Goal: Use online tool/utility: Utilize a website feature to perform a specific function

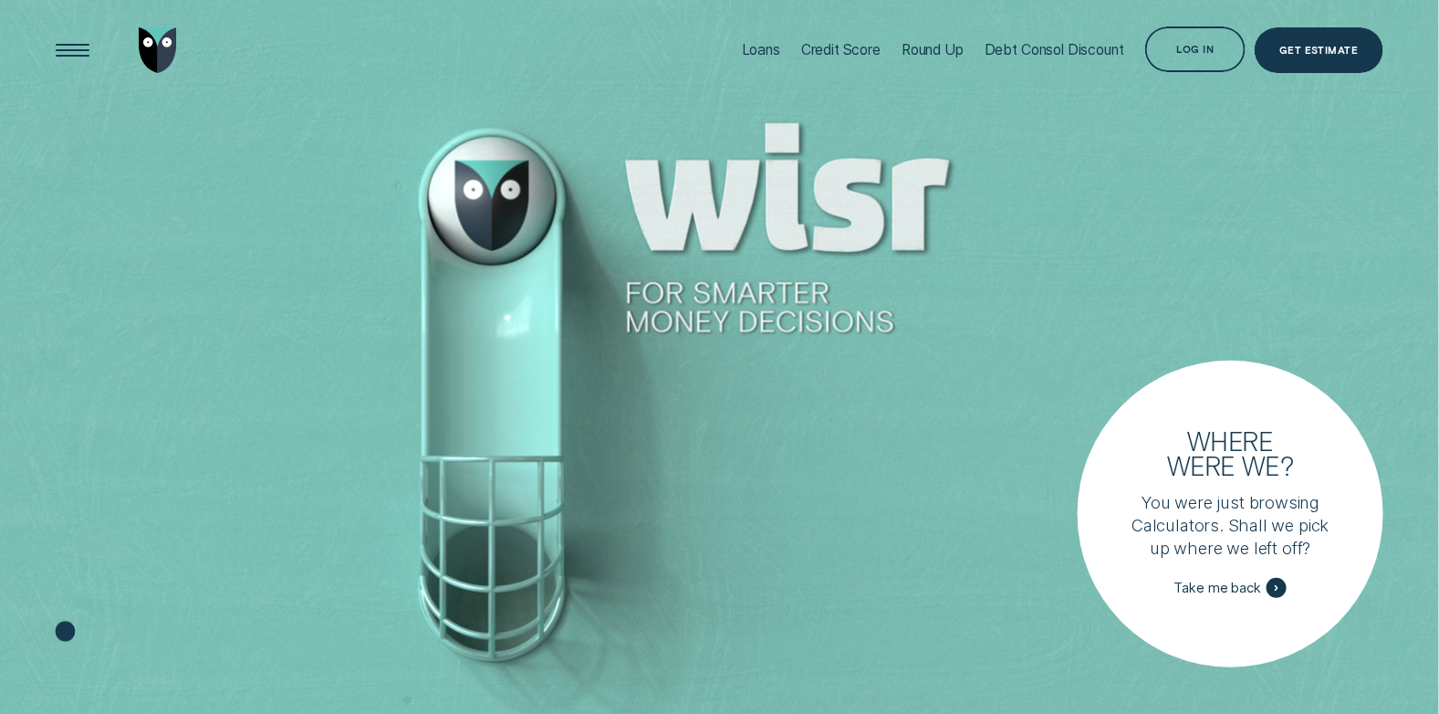
click at [755, 44] on div "Loans" at bounding box center [761, 49] width 38 height 17
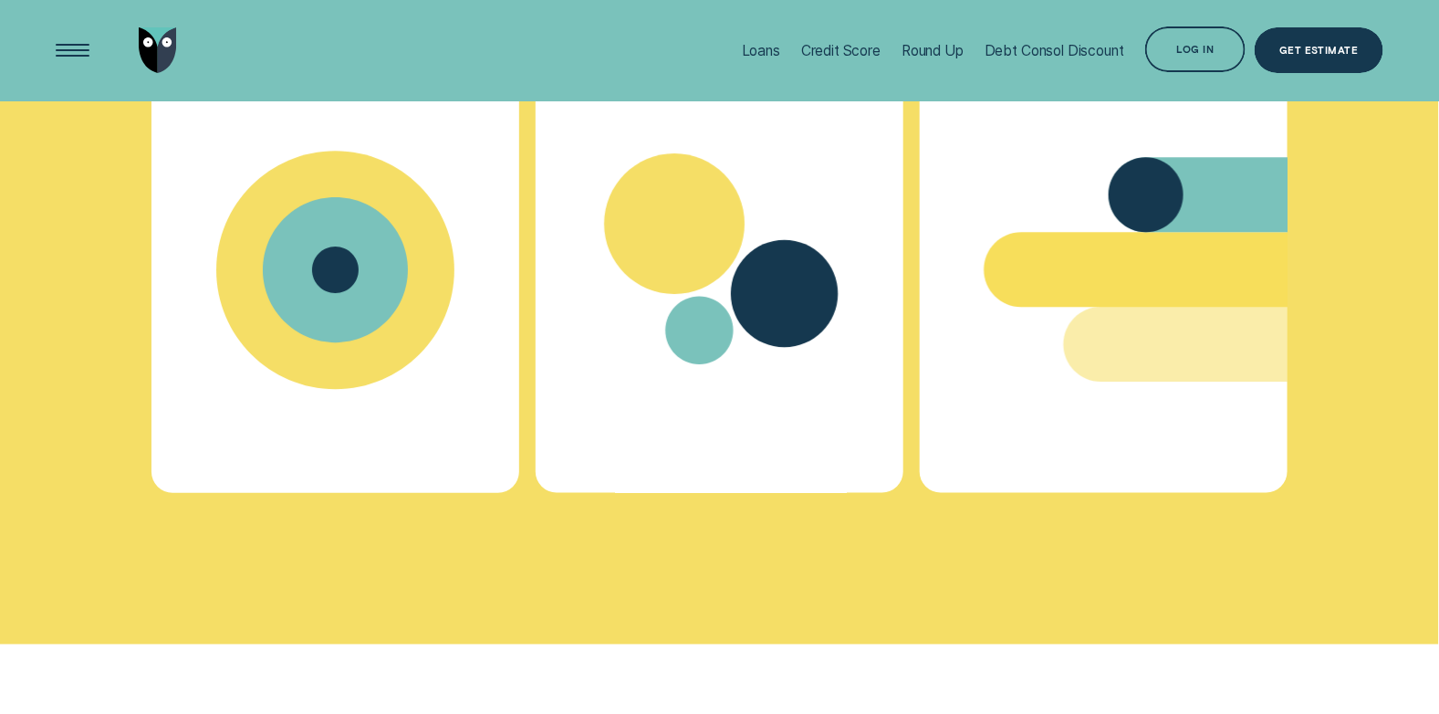
scroll to position [6480, 0]
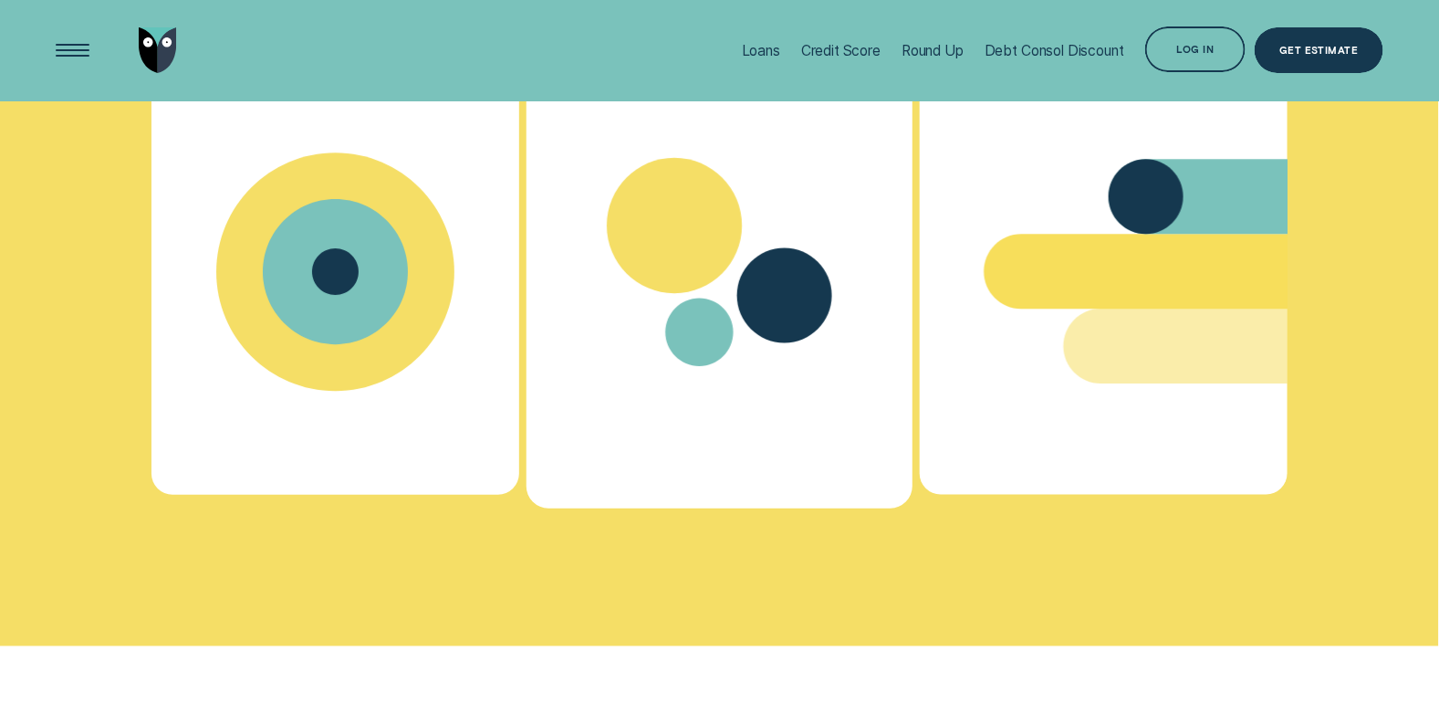
click at [766, 260] on icon "Calculator - Learn more" at bounding box center [785, 294] width 95 height 95
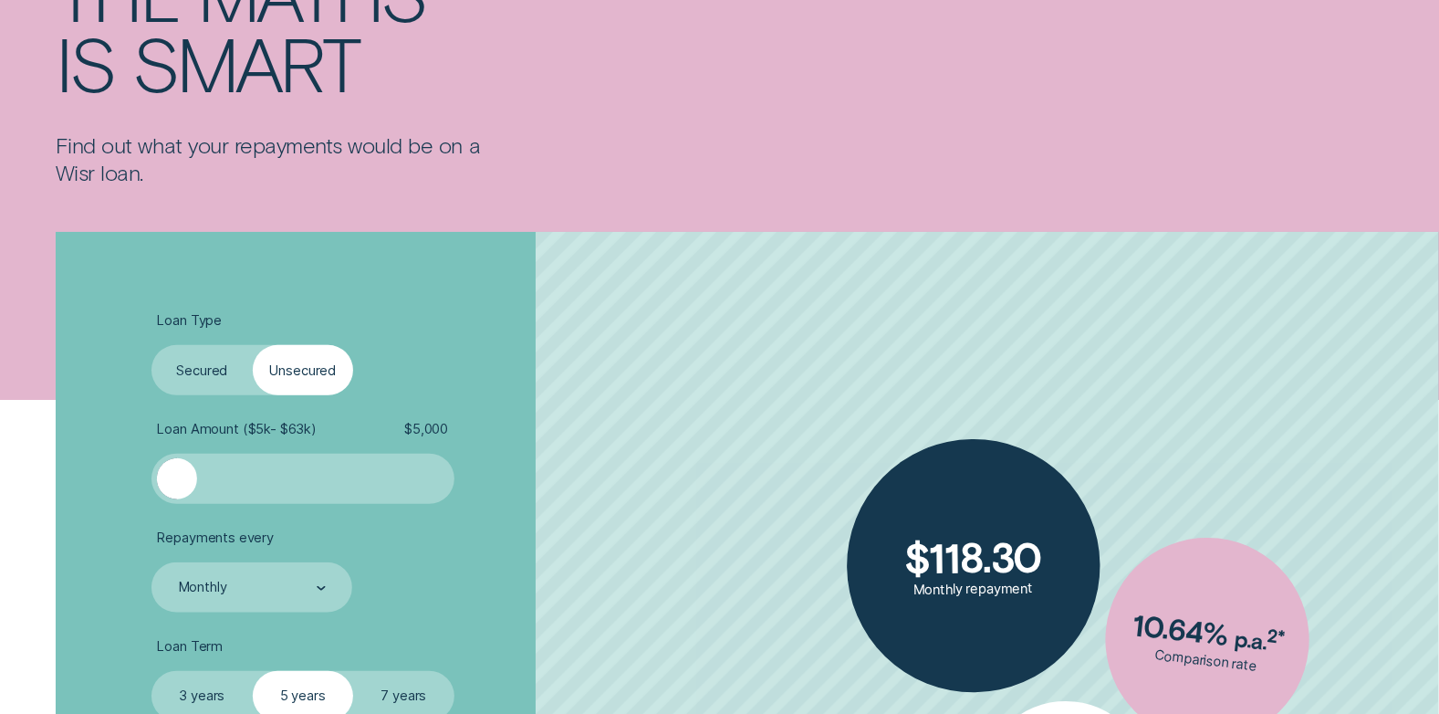
scroll to position [455, 0]
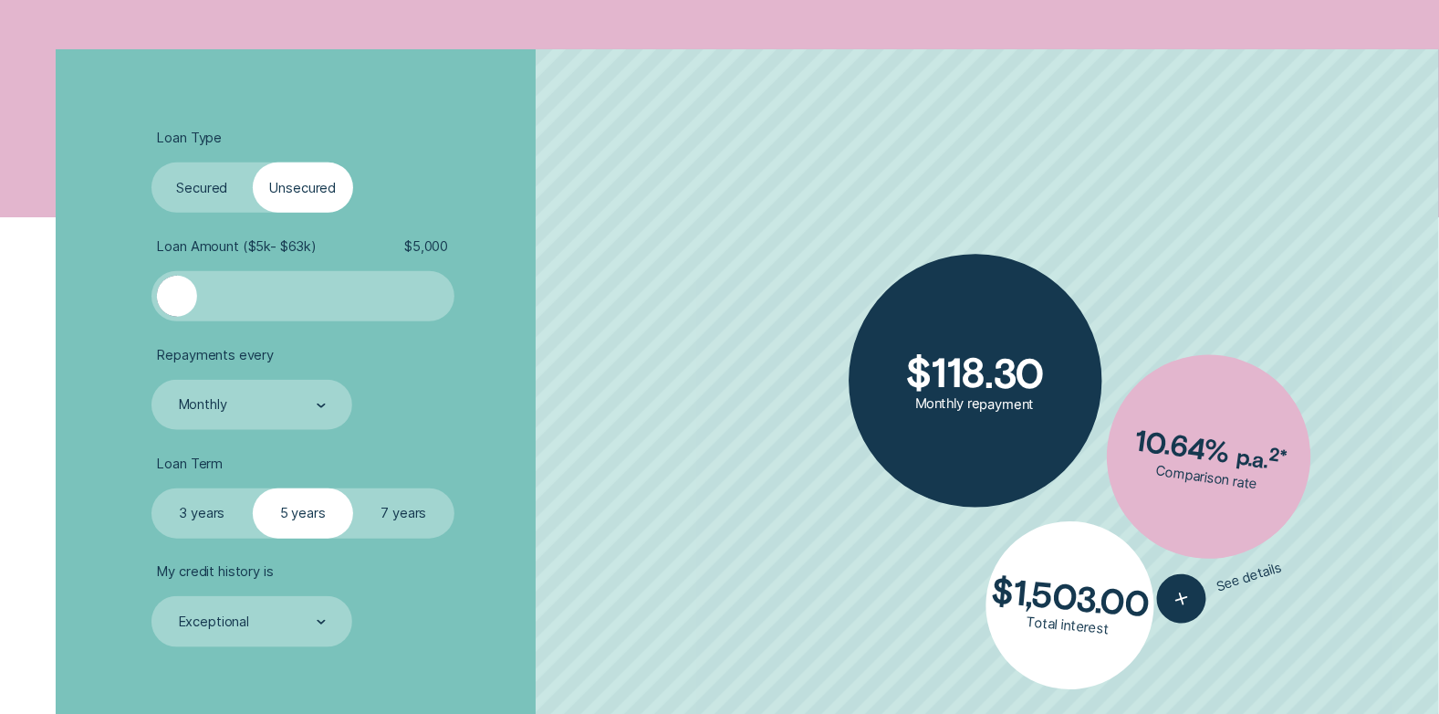
click at [205, 188] on label "Secured" at bounding box center [202, 187] width 101 height 50
click at [152, 162] on input "Secured" at bounding box center [152, 162] width 0 height 0
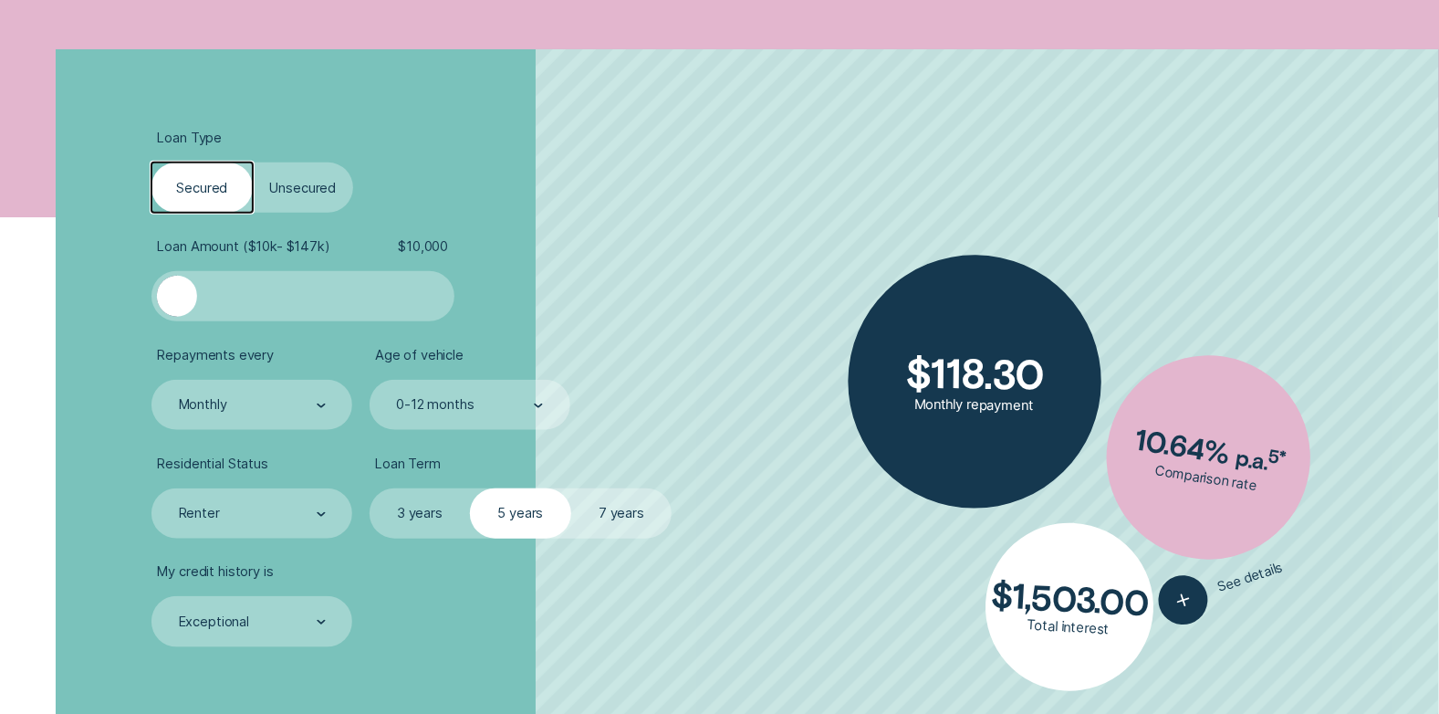
click at [293, 191] on label "Unsecured" at bounding box center [303, 187] width 101 height 50
click at [253, 162] on input "Unsecured" at bounding box center [253, 162] width 0 height 0
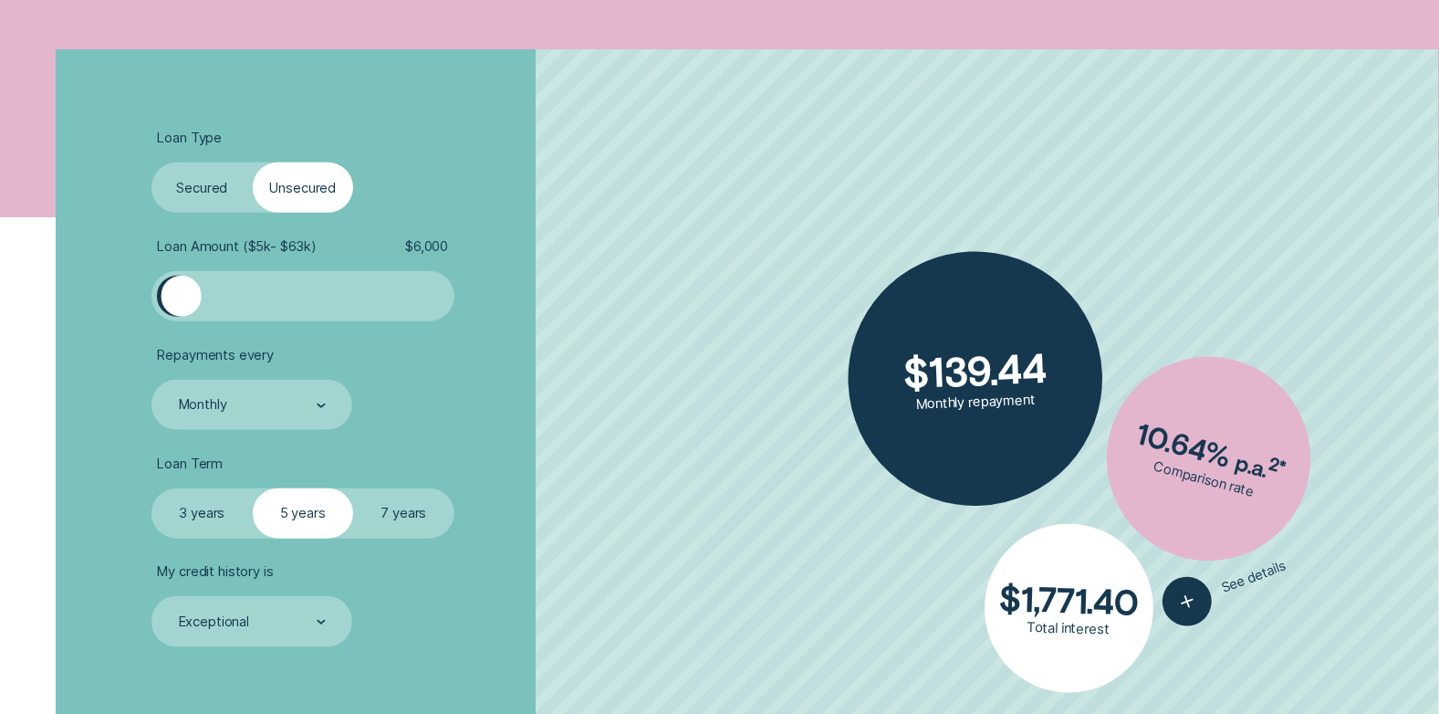
drag, startPoint x: 198, startPoint y: 293, endPoint x: 183, endPoint y: 295, distance: 15.6
click at [183, 295] on div at bounding box center [181, 296] width 40 height 40
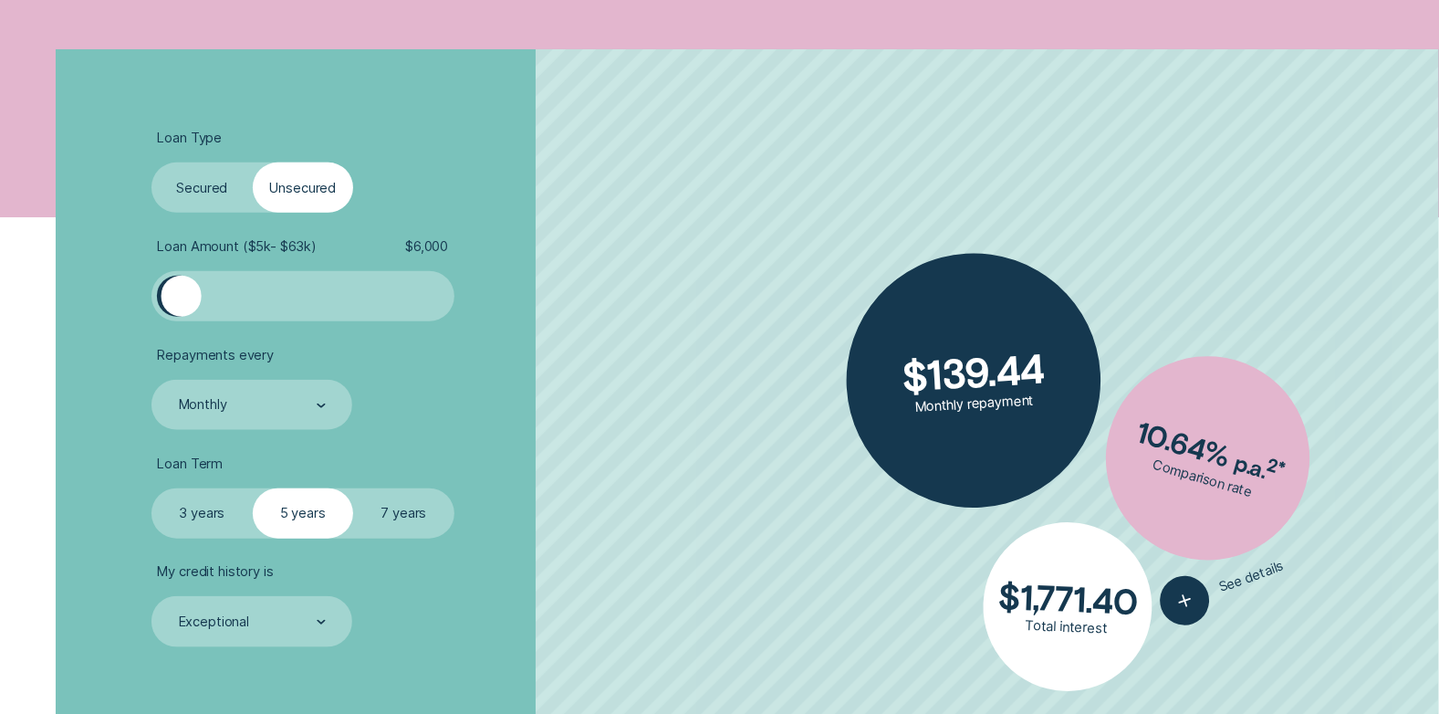
click at [194, 518] on label "3 years" at bounding box center [202, 513] width 101 height 50
click at [152, 488] on input "3 years" at bounding box center [152, 488] width 0 height 0
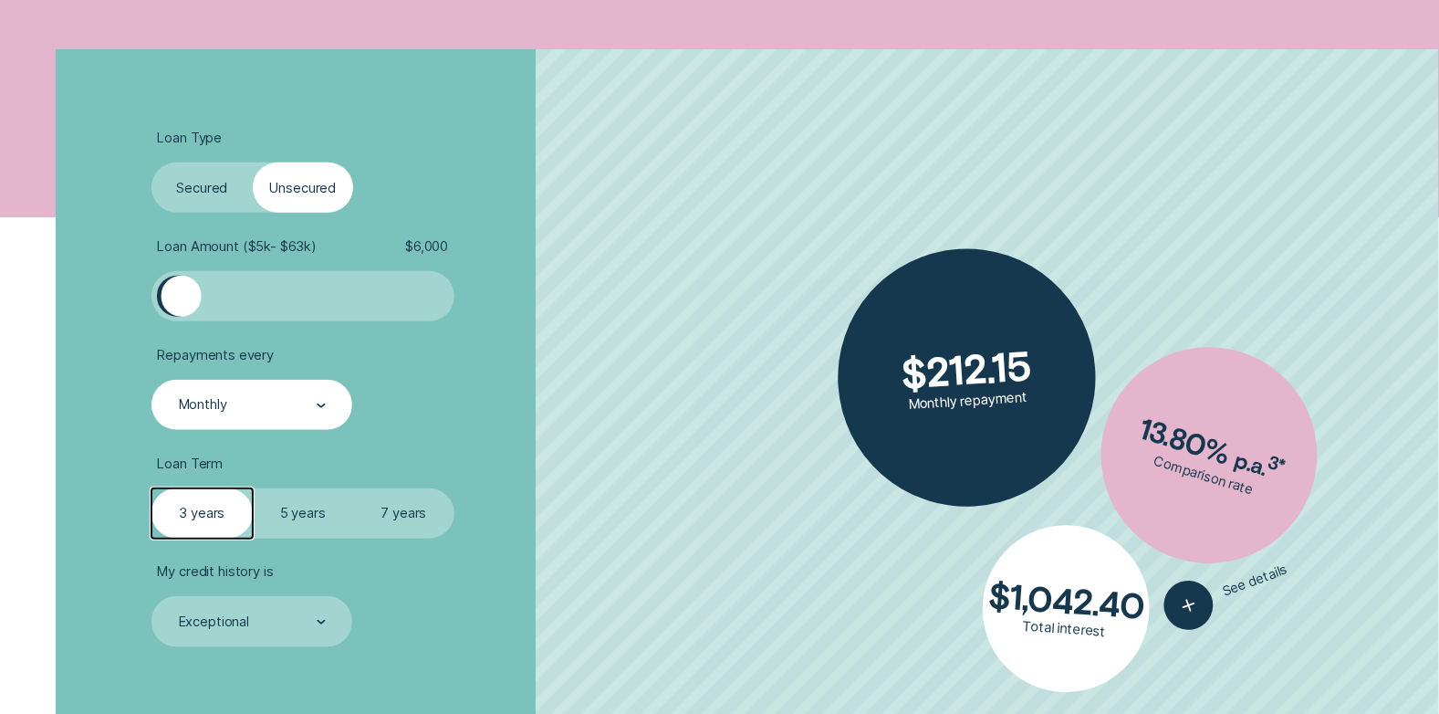
click at [254, 403] on div "Monthly" at bounding box center [251, 405] width 149 height 18
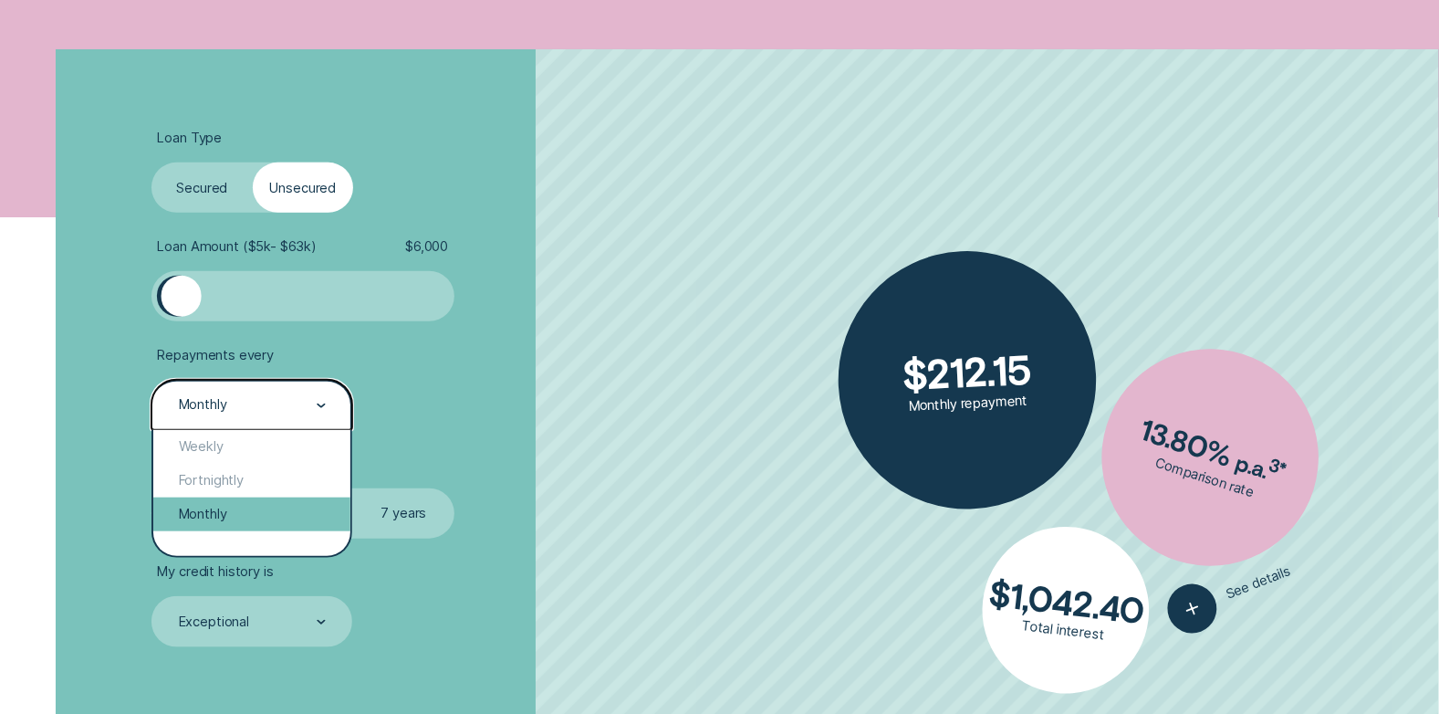
click at [241, 526] on div "Monthly" at bounding box center [251, 514] width 197 height 34
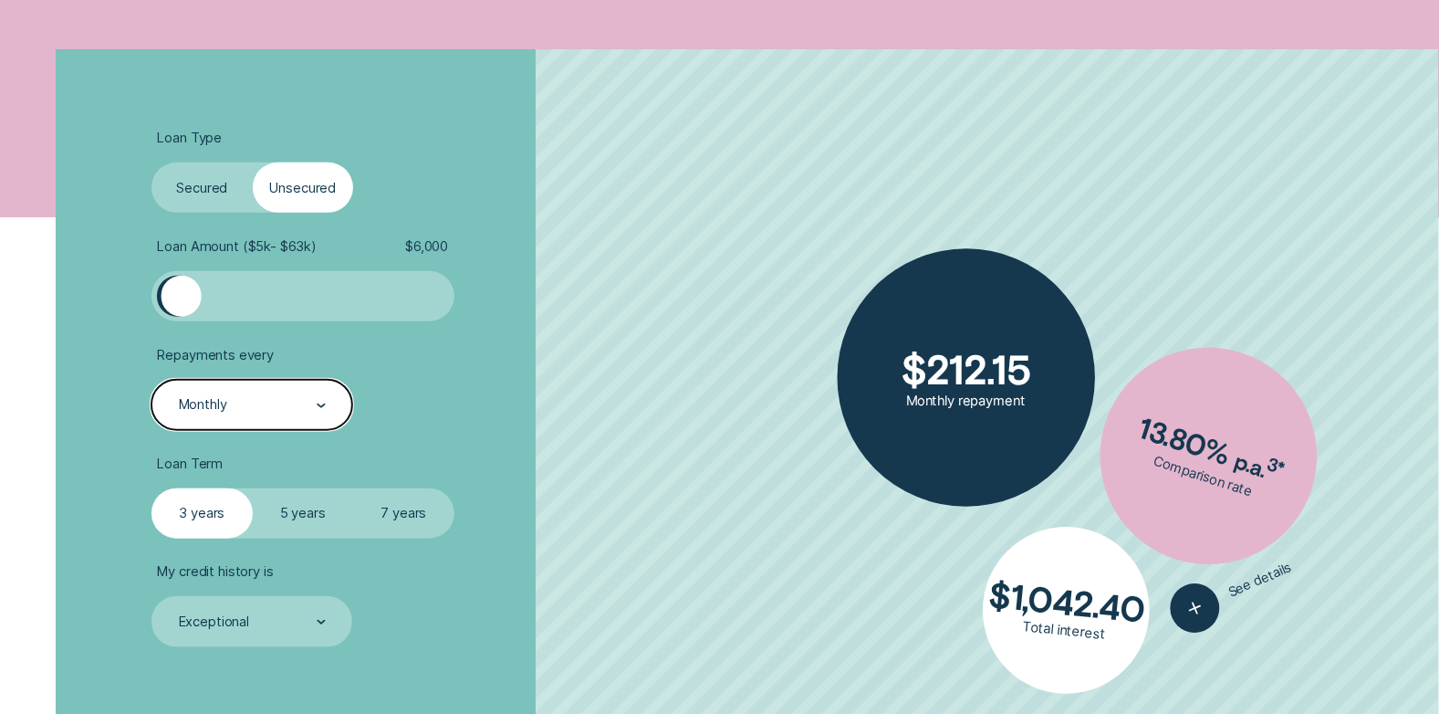
click at [286, 406] on div "Monthly" at bounding box center [251, 405] width 149 height 18
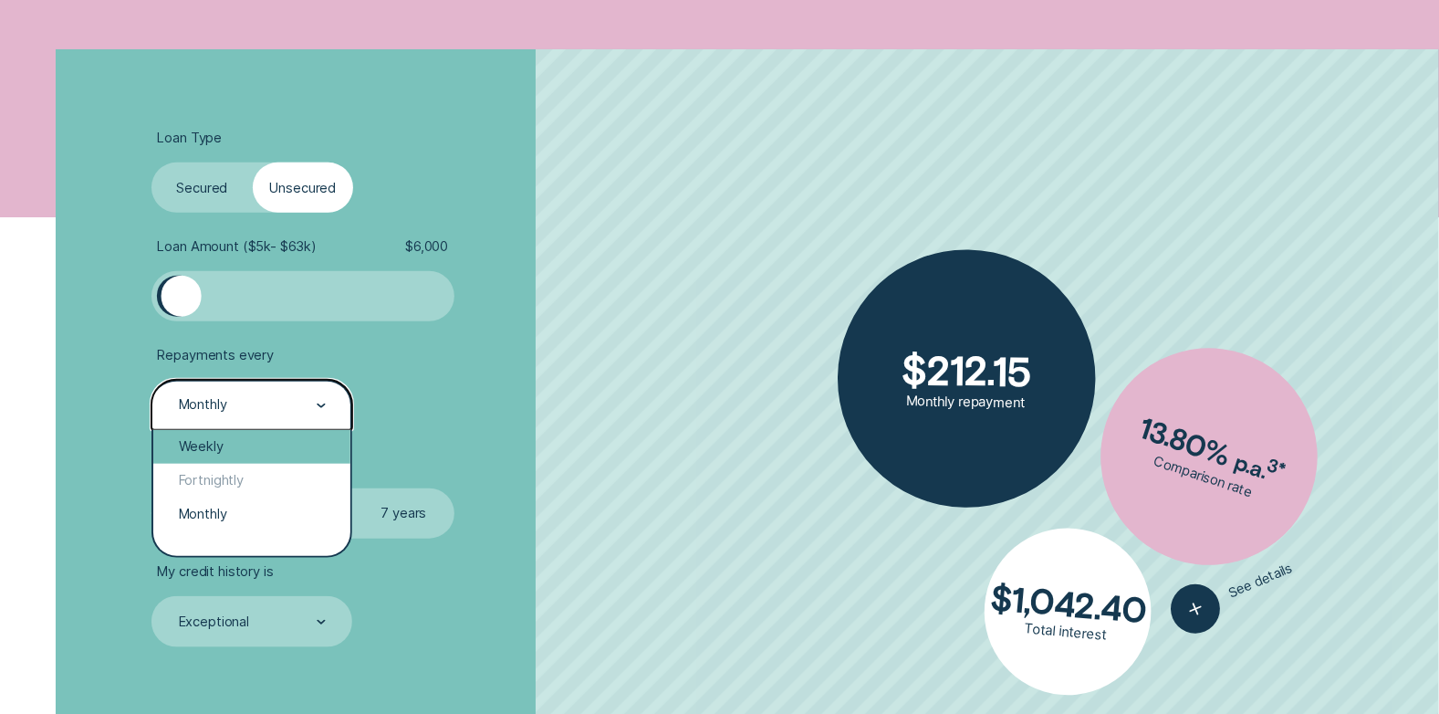
click at [227, 449] on div "Weekly" at bounding box center [251, 447] width 197 height 34
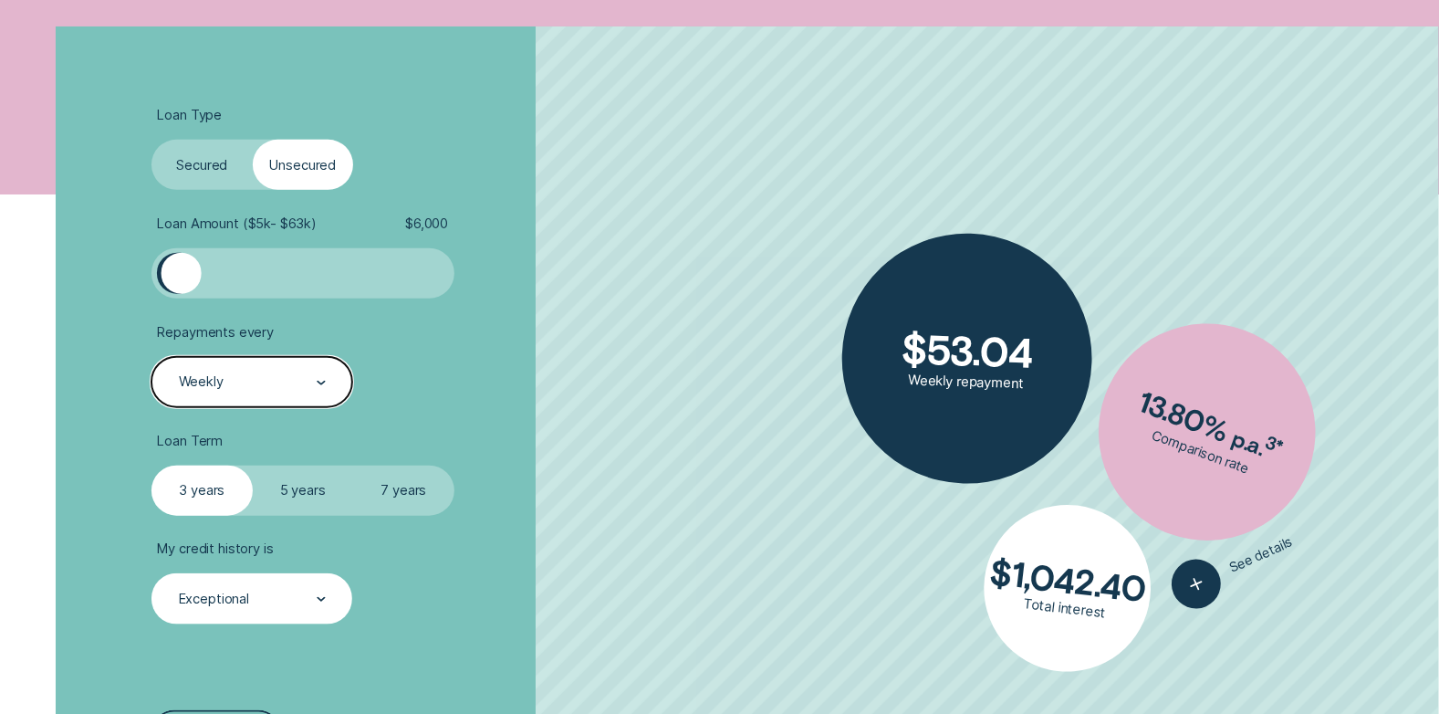
scroll to position [548, 0]
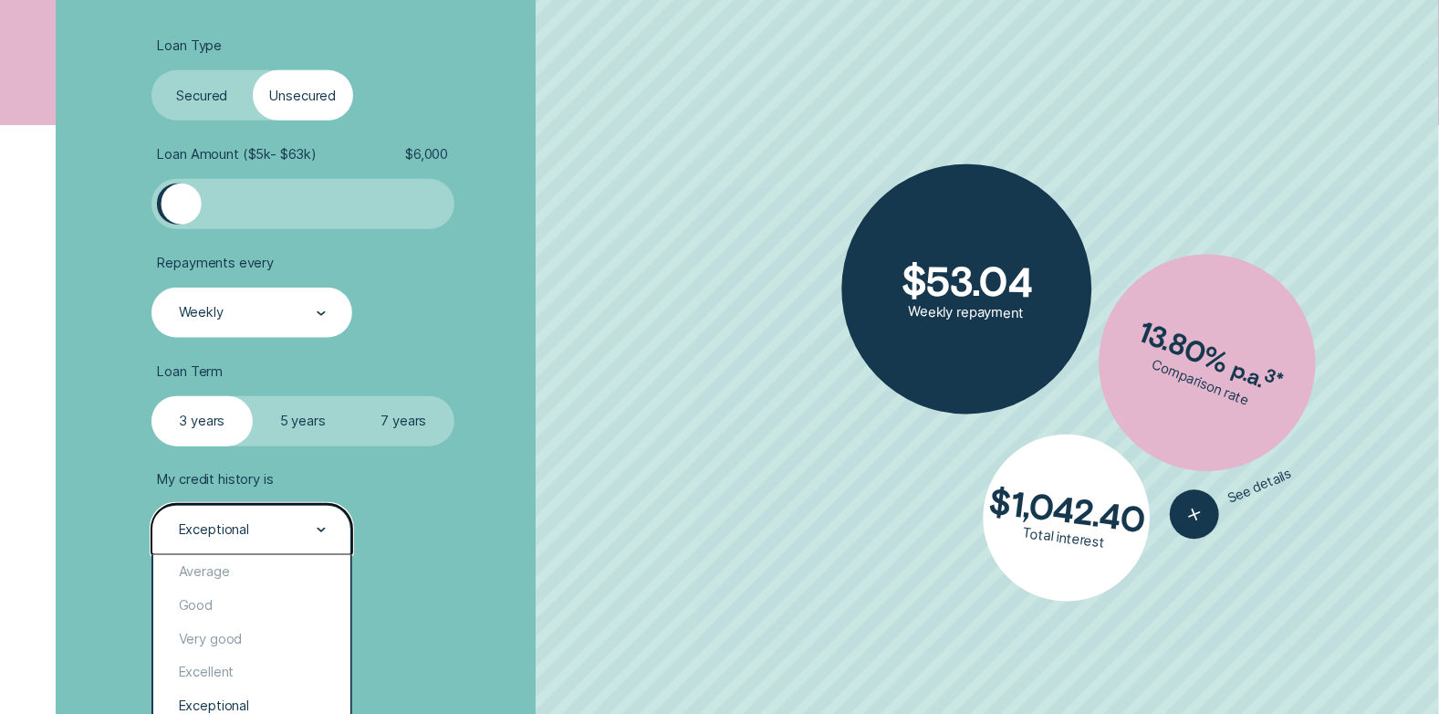
click at [320, 534] on div at bounding box center [321, 530] width 9 height 48
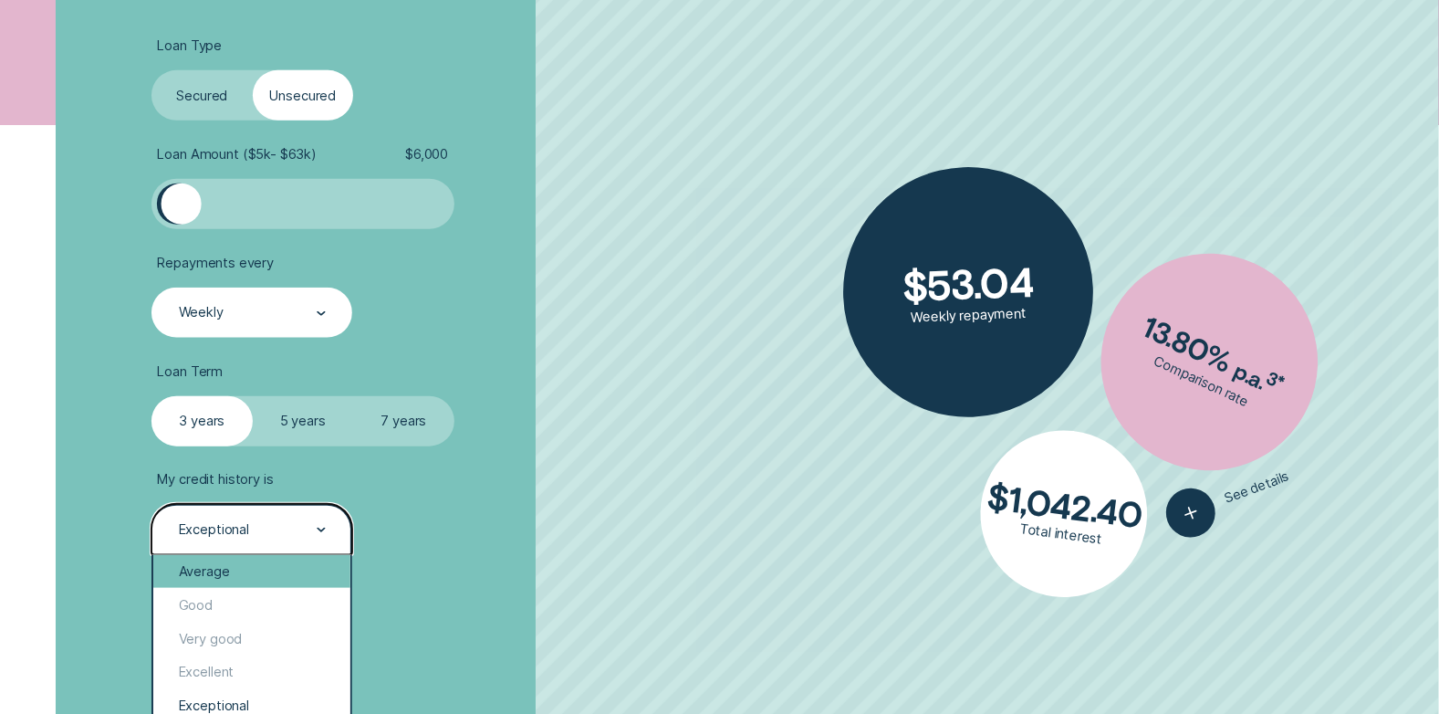
click at [242, 570] on div "Average" at bounding box center [251, 572] width 197 height 34
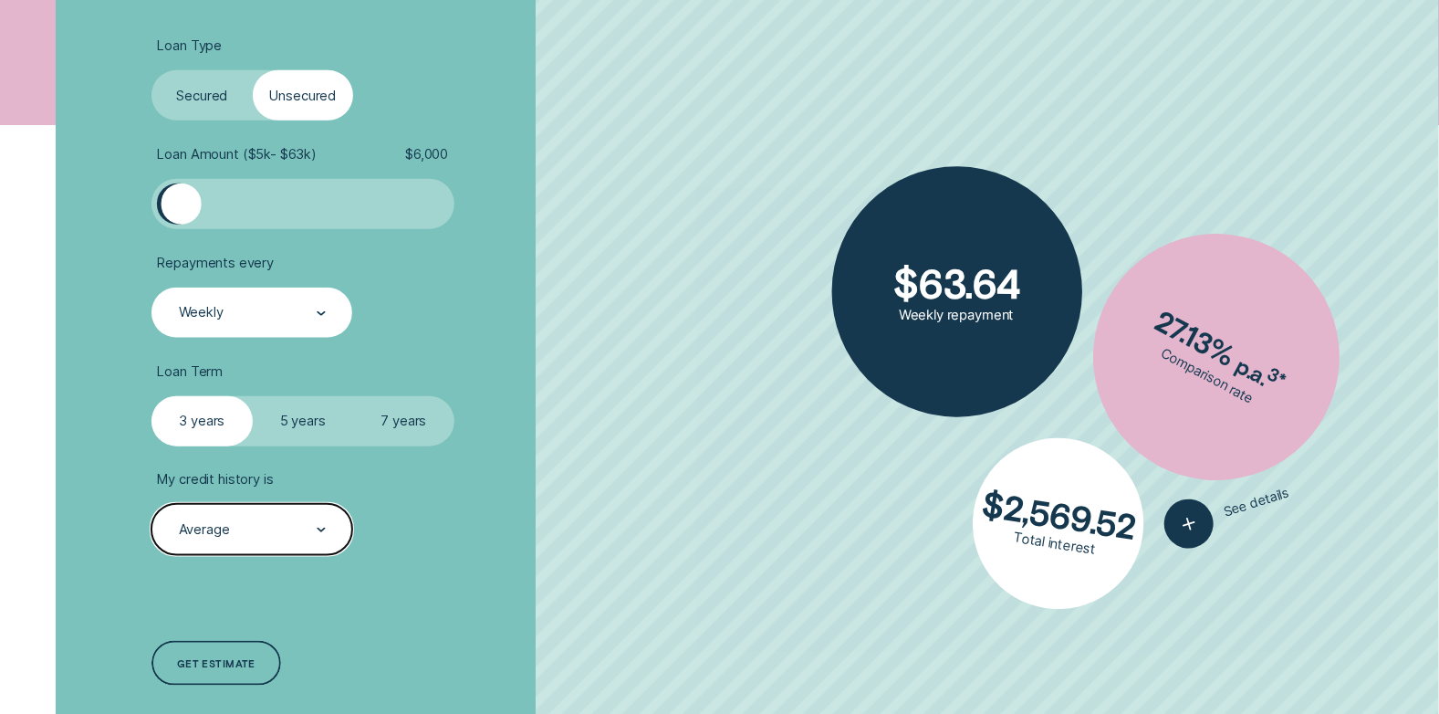
click at [243, 314] on div "Weekly" at bounding box center [251, 313] width 149 height 18
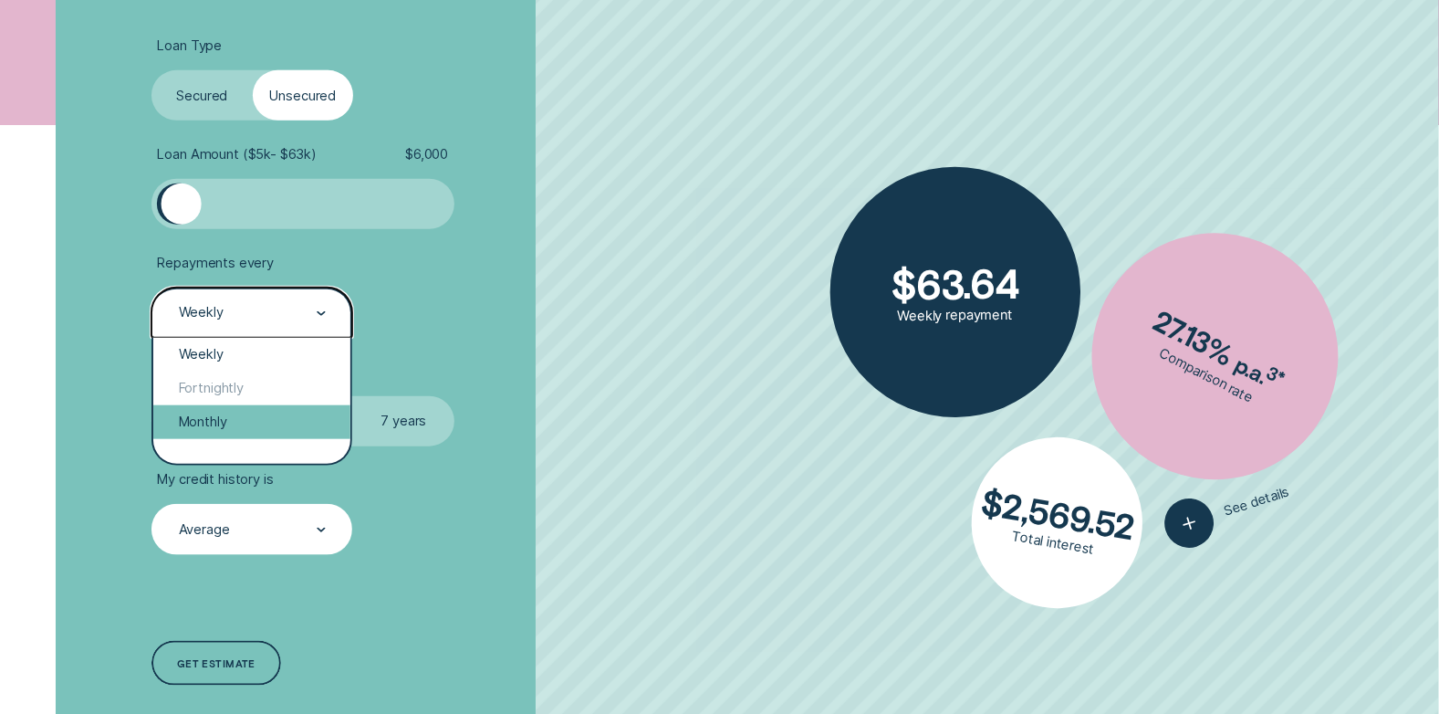
click at [206, 427] on div "Monthly" at bounding box center [251, 422] width 197 height 34
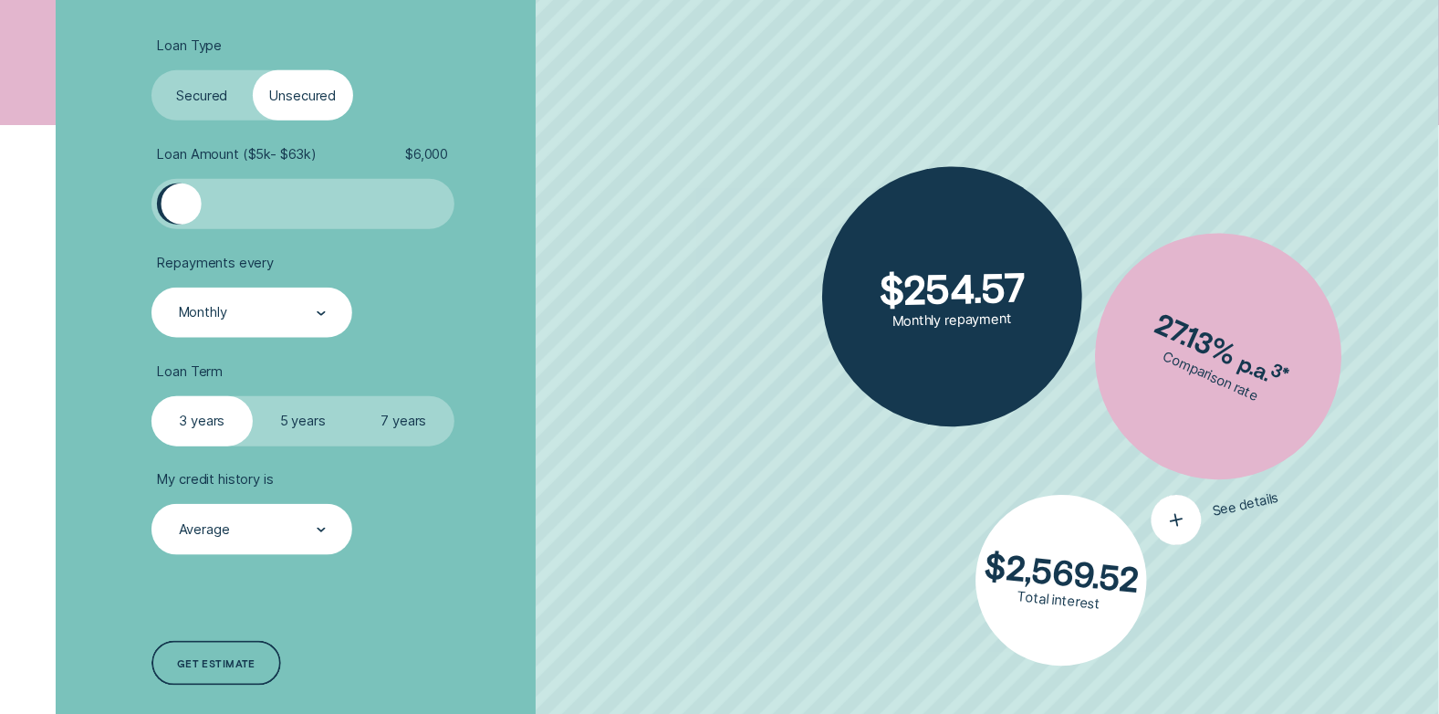
click at [1176, 530] on icon "button" at bounding box center [1177, 520] width 30 height 32
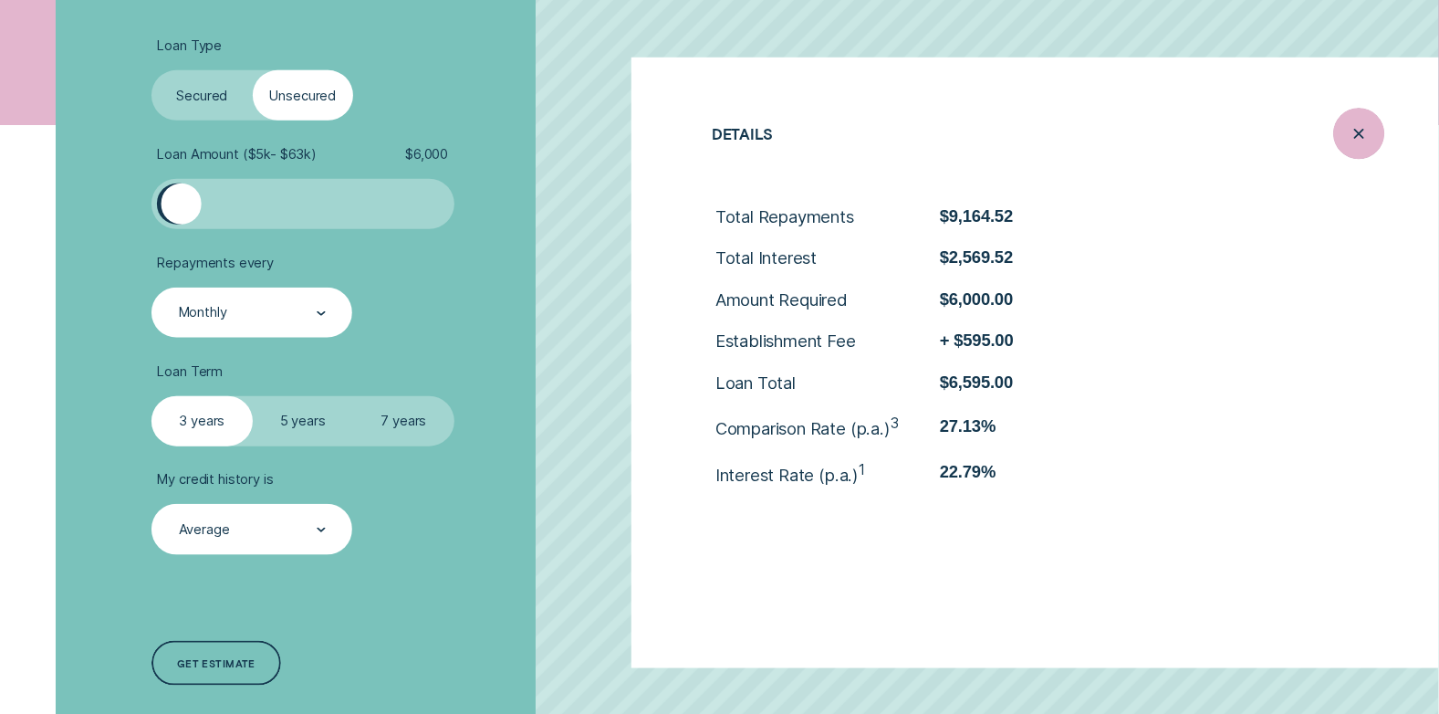
click at [1362, 131] on line "Close loan details" at bounding box center [1359, 134] width 8 height 8
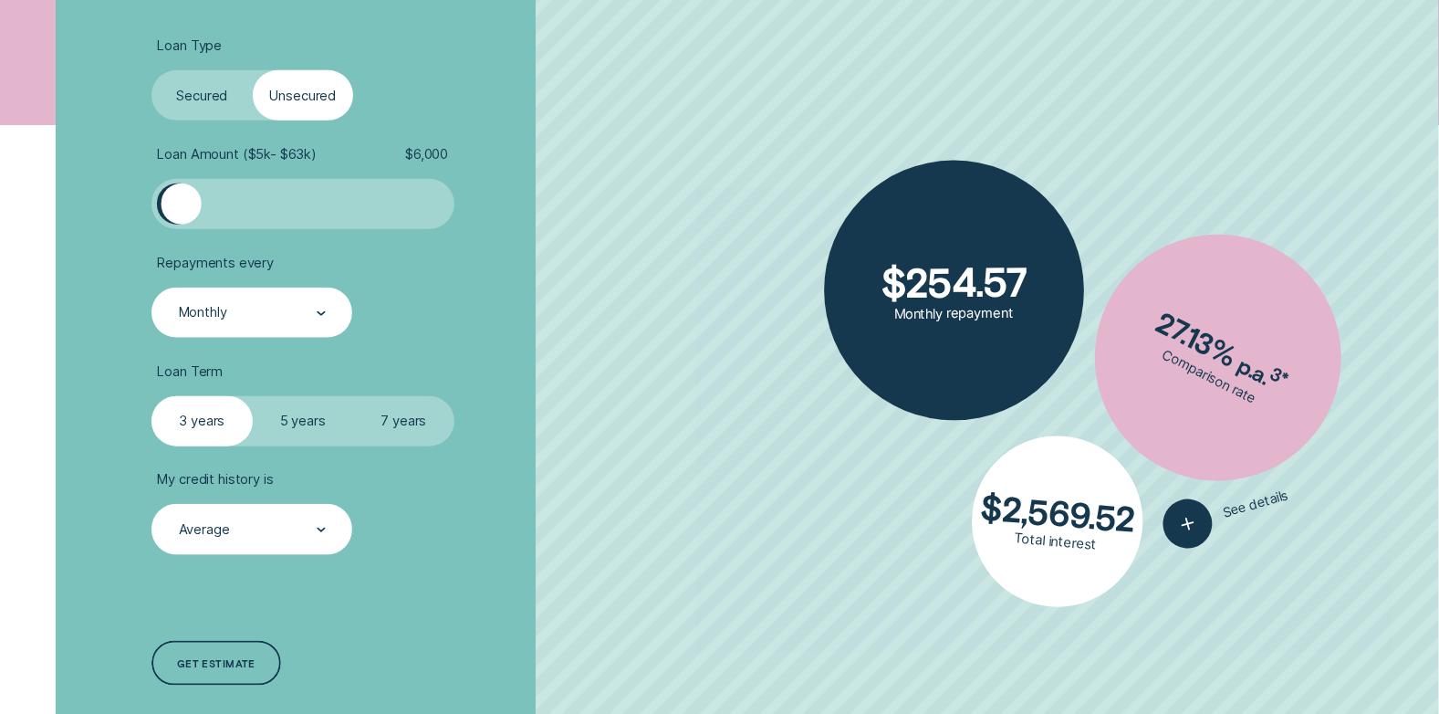
click at [223, 313] on div "Monthly" at bounding box center [203, 313] width 48 height 16
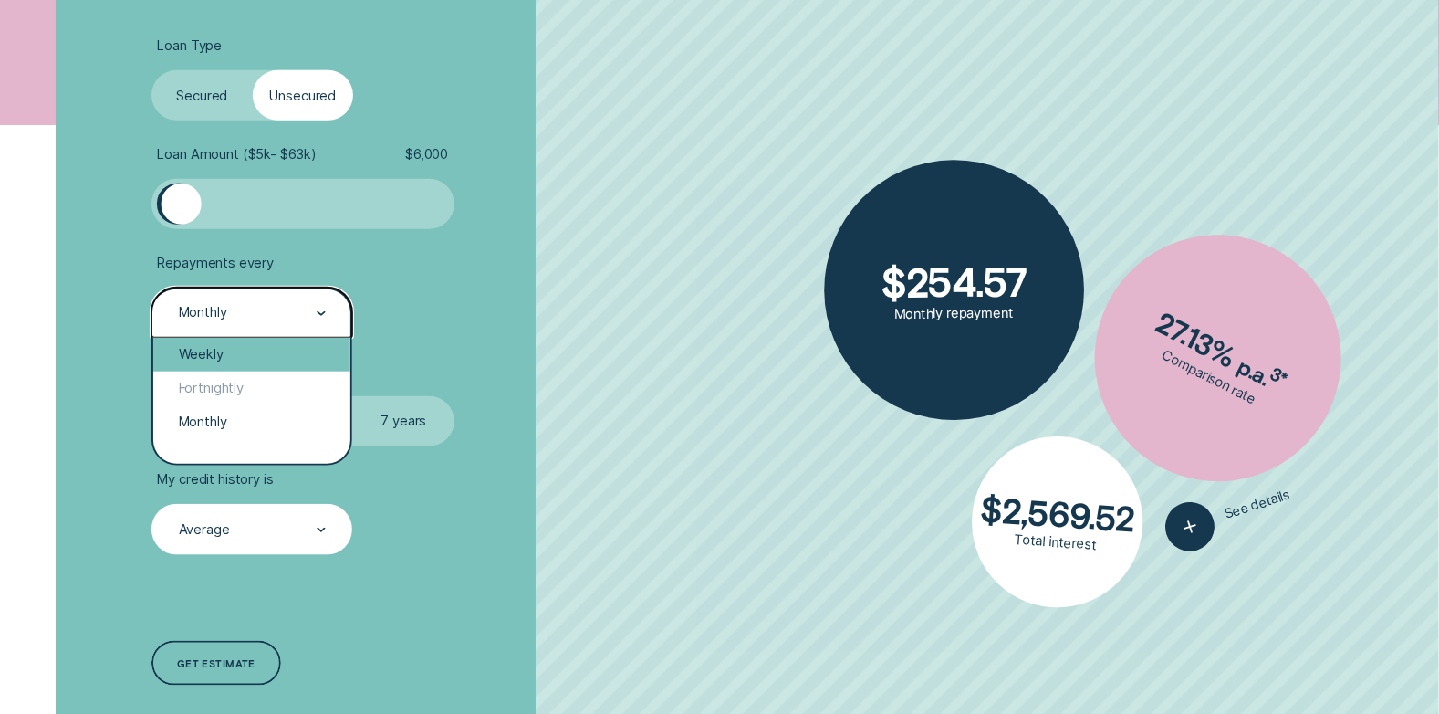
click at [222, 363] on div "Weekly" at bounding box center [251, 355] width 197 height 34
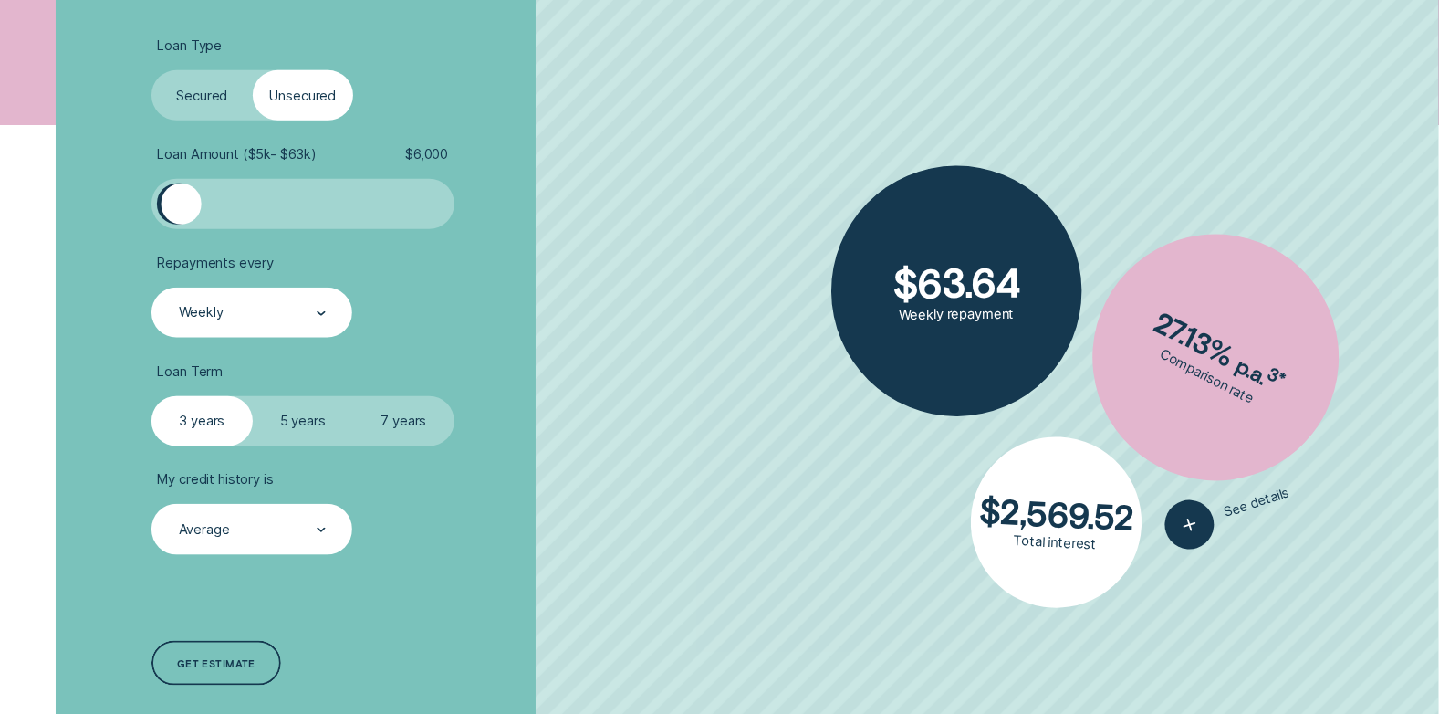
click at [548, 239] on ul "Loan Type Select Loan Type Secured Unsecured Loan Amount ( $5k - $63k ) $ 6,000…" at bounding box center [384, 295] width 464 height 517
click at [256, 529] on div "Average" at bounding box center [251, 530] width 149 height 18
click at [508, 535] on li "My credit history is Average" at bounding box center [384, 512] width 464 height 83
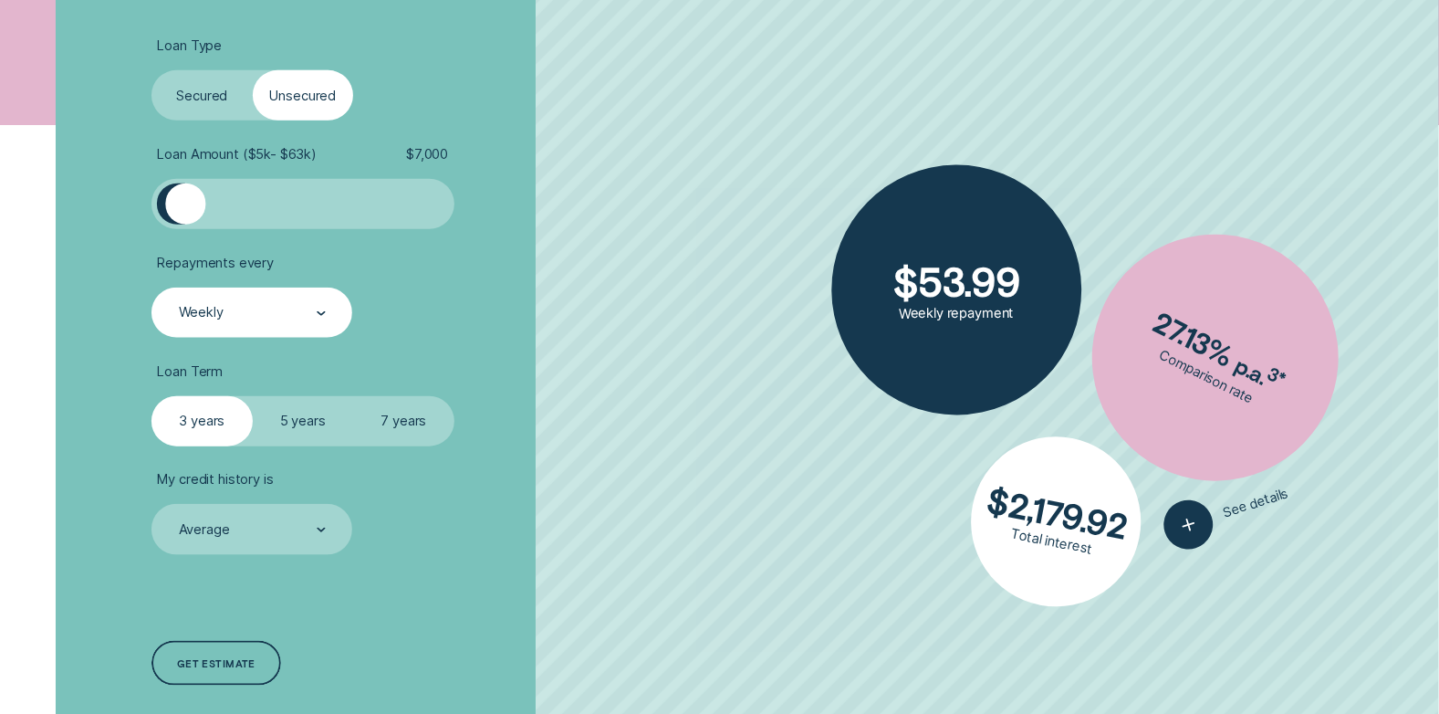
click at [186, 210] on div at bounding box center [185, 203] width 40 height 40
click at [243, 302] on div "Weekly" at bounding box center [252, 313] width 201 height 50
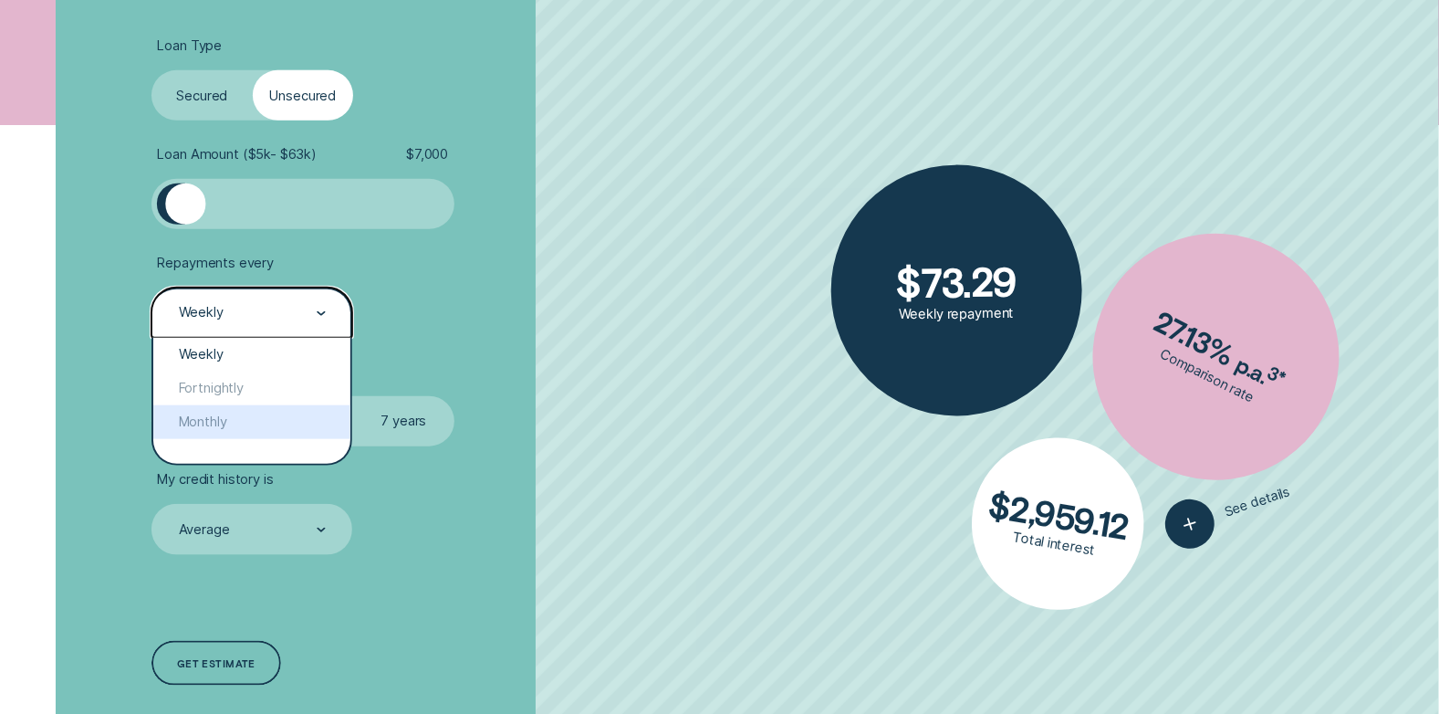
click at [221, 439] on div "Weekly Fortnightly Monthly" at bounding box center [251, 401] width 197 height 126
click at [222, 426] on div "Monthly" at bounding box center [251, 422] width 197 height 34
